Goal: Navigation & Orientation: Find specific page/section

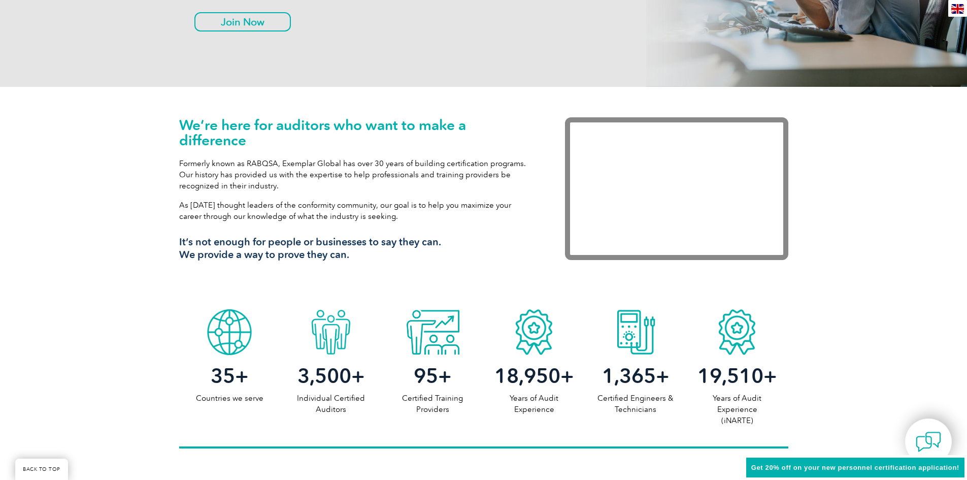
scroll to position [254, 0]
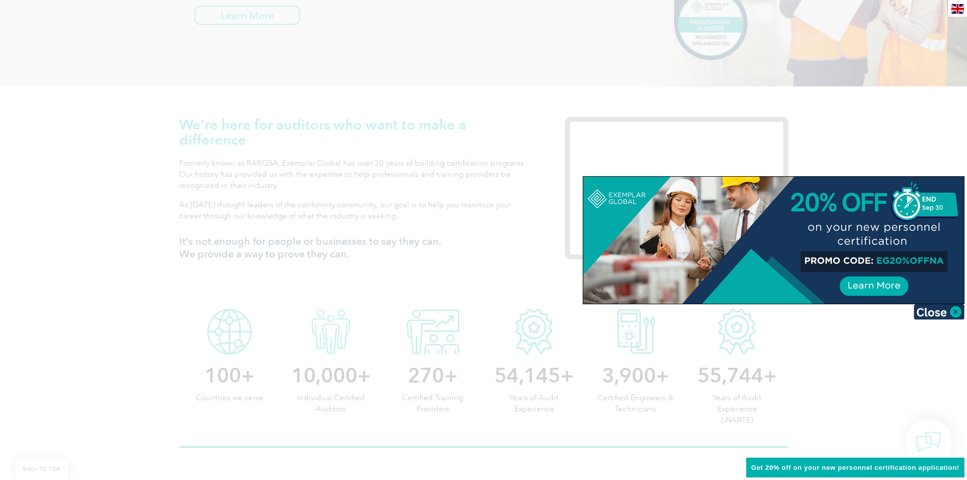
click at [501, 215] on div at bounding box center [483, 240] width 967 height 480
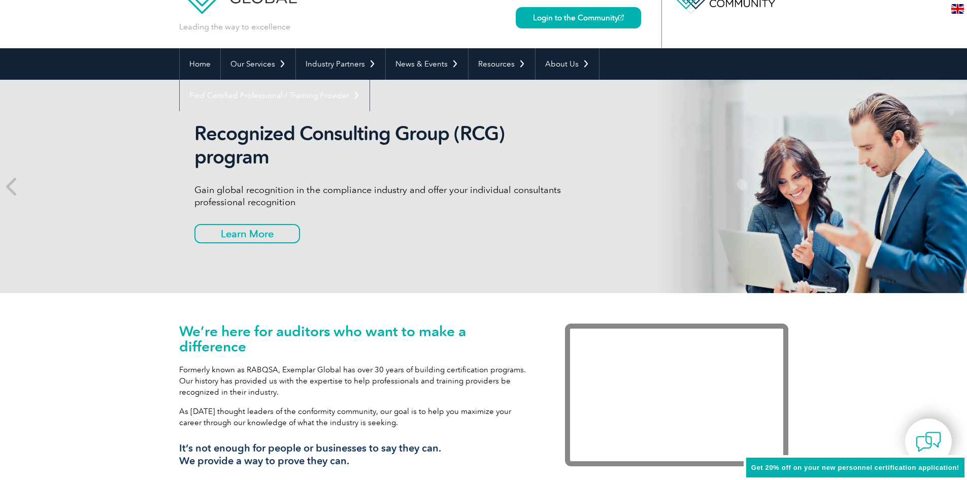
scroll to position [0, 0]
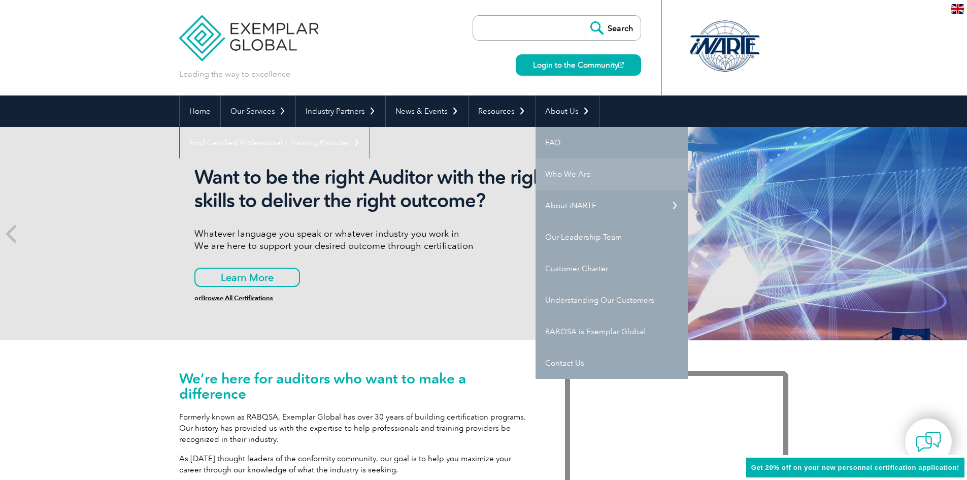
click at [558, 176] on link "Who We Are" at bounding box center [611, 173] width 152 height 31
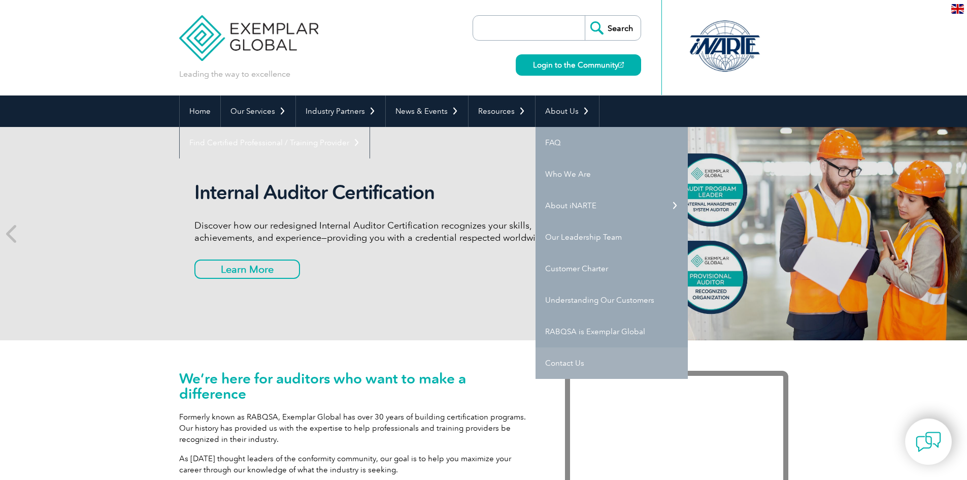
click at [566, 360] on link "Contact Us" at bounding box center [611, 362] width 152 height 31
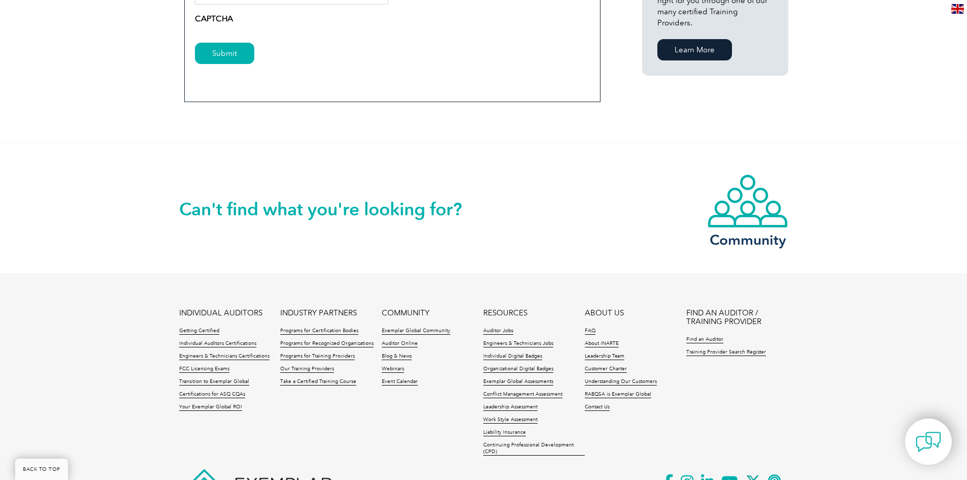
scroll to position [834, 0]
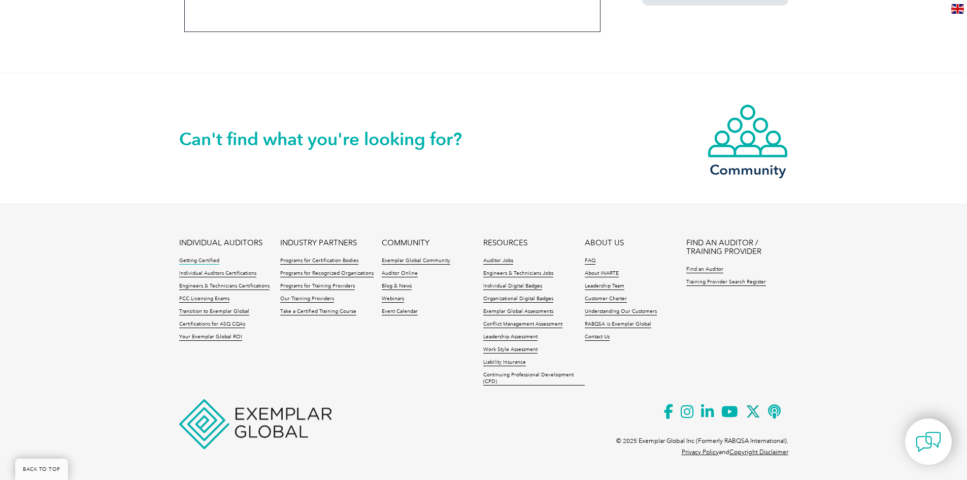
click at [193, 260] on link "Getting Certified" at bounding box center [199, 260] width 40 height 7
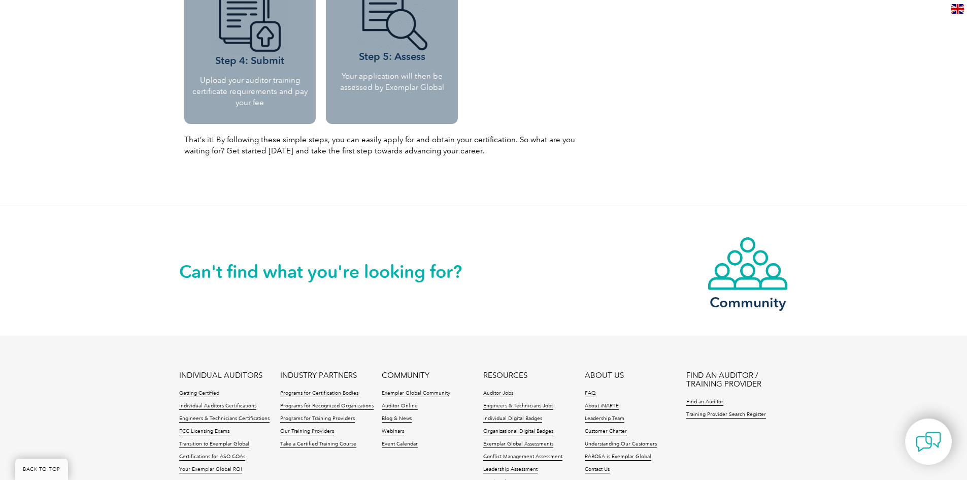
scroll to position [1295, 0]
